Goal: Task Accomplishment & Management: Use online tool/utility

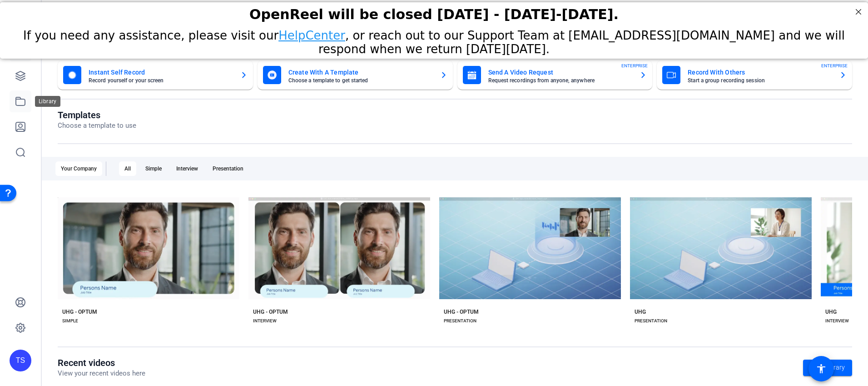
click at [23, 102] on icon at bounding box center [20, 101] width 11 height 11
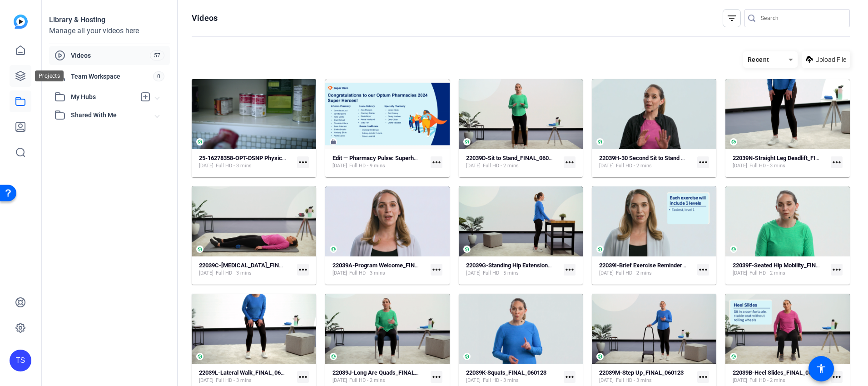
click at [21, 80] on icon at bounding box center [20, 75] width 11 height 11
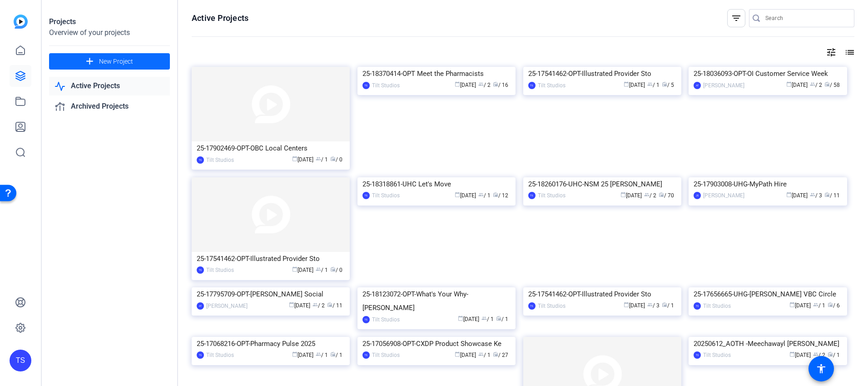
click at [92, 60] on mat-icon "add" at bounding box center [89, 61] width 11 height 11
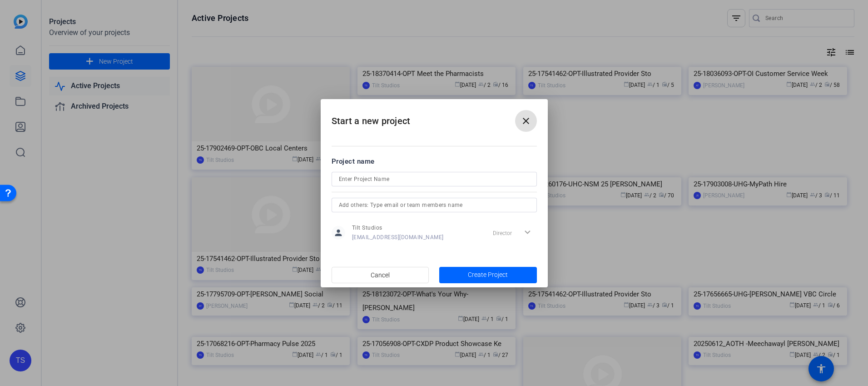
click at [373, 179] on input at bounding box center [434, 179] width 191 height 11
paste input "25-18409170-UHC-ET-[PERSON_NAME]"
type input "25-18409170-UHC-ET-[PERSON_NAME]"
click at [483, 273] on span "Create Project" at bounding box center [488, 275] width 40 height 10
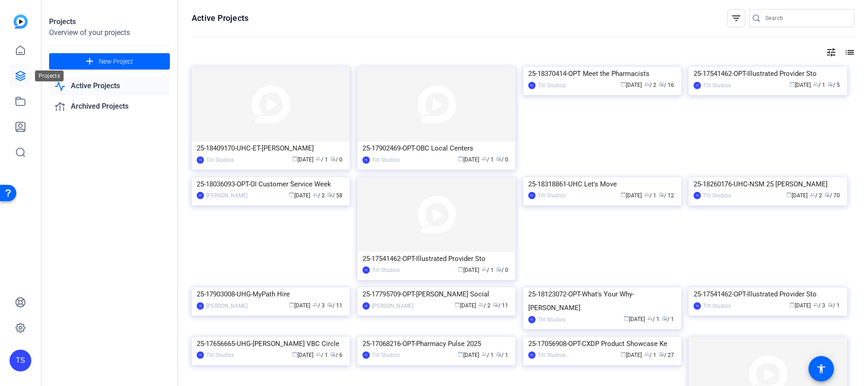
click at [23, 71] on icon at bounding box center [20, 75] width 11 height 11
click at [216, 147] on div "25-18409170-UHC-ET-[PERSON_NAME]" at bounding box center [271, 148] width 148 height 14
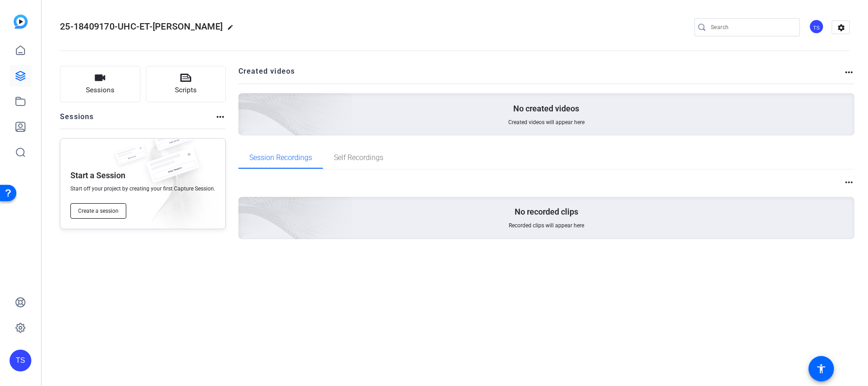
click at [123, 208] on button "Create a session" at bounding box center [98, 210] width 56 height 15
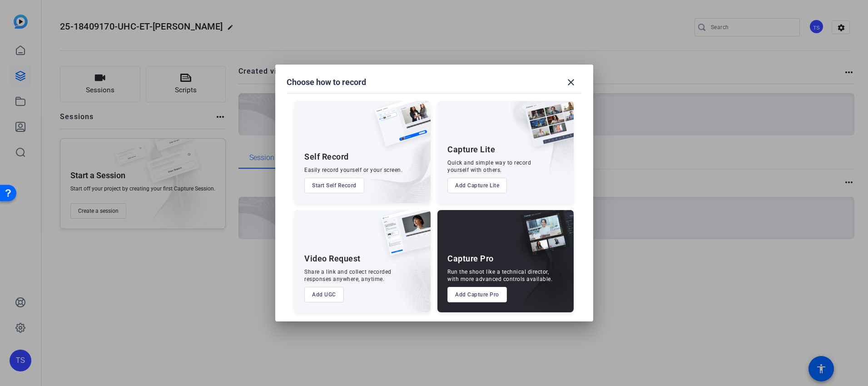
click at [332, 294] on button "Add UGC" at bounding box center [324, 294] width 40 height 15
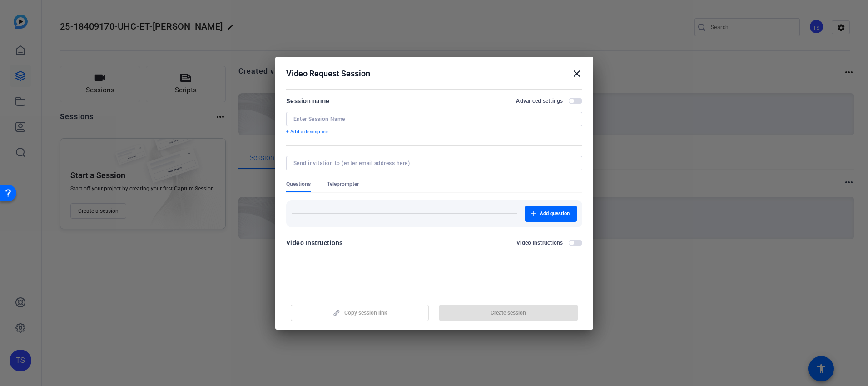
click at [354, 123] on div at bounding box center [435, 119] width 282 height 15
click at [355, 118] on input at bounding box center [435, 118] width 282 height 7
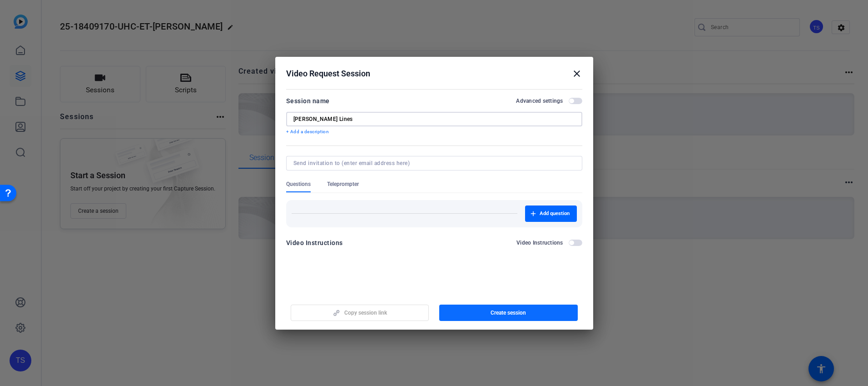
type input "[PERSON_NAME] Lines"
click at [463, 315] on span "button" at bounding box center [508, 313] width 139 height 22
click at [378, 313] on span "Copy session link" at bounding box center [365, 312] width 43 height 7
click at [579, 75] on mat-icon "close" at bounding box center [577, 73] width 11 height 11
